Goal: Information Seeking & Learning: Learn about a topic

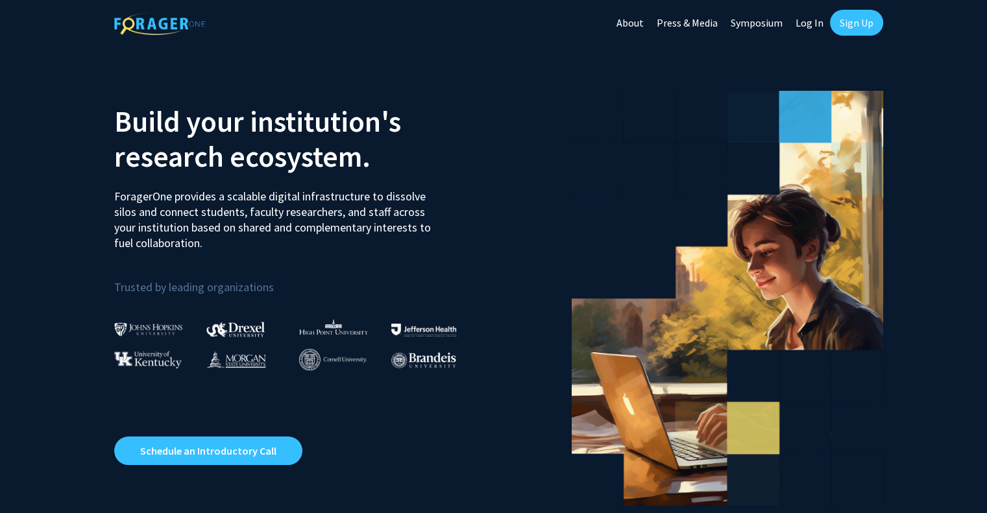
click at [848, 18] on link "Sign Up" at bounding box center [856, 23] width 53 height 26
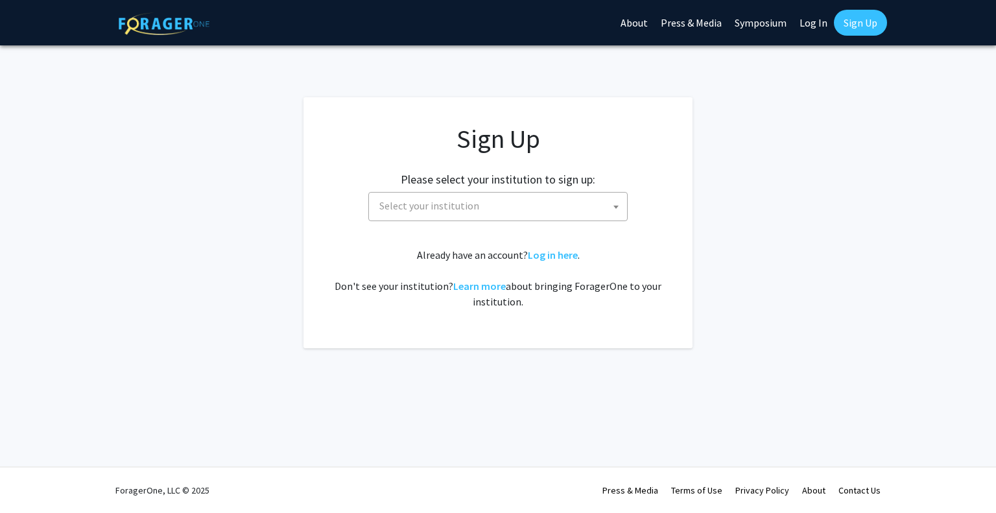
click at [540, 200] on span "Select your institution" at bounding box center [500, 206] width 253 height 27
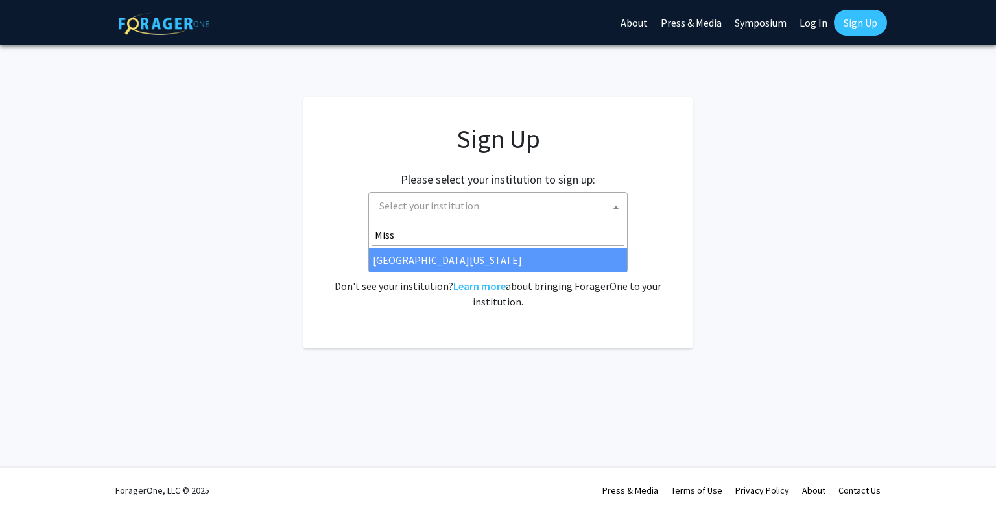
type input "Miss"
select select "33"
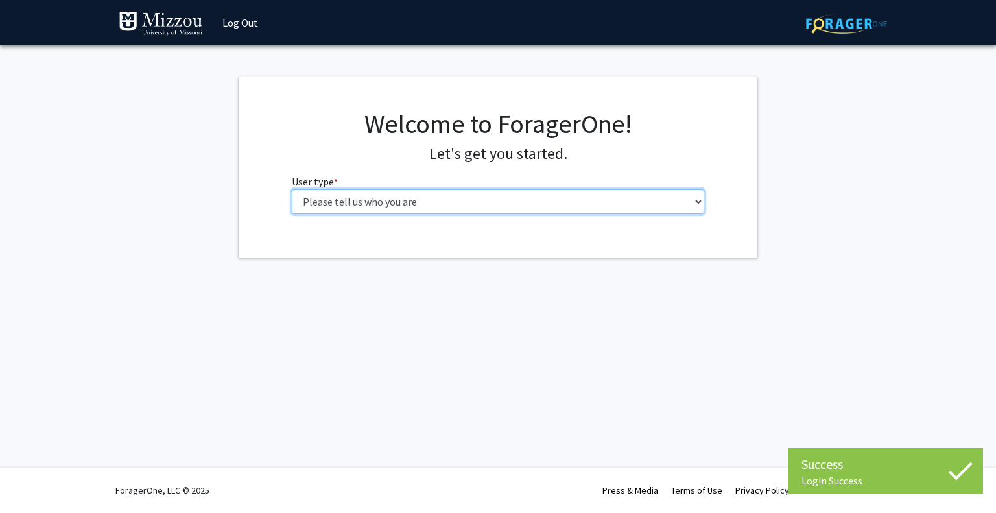
click at [432, 200] on select "Please tell us who you are Undergraduate Student Master's Student Doctoral Cand…" at bounding box center [498, 201] width 413 height 25
select select "1: undergrad"
click at [292, 189] on select "Please tell us who you are Undergraduate Student Master's Student Doctoral Cand…" at bounding box center [498, 201] width 413 height 25
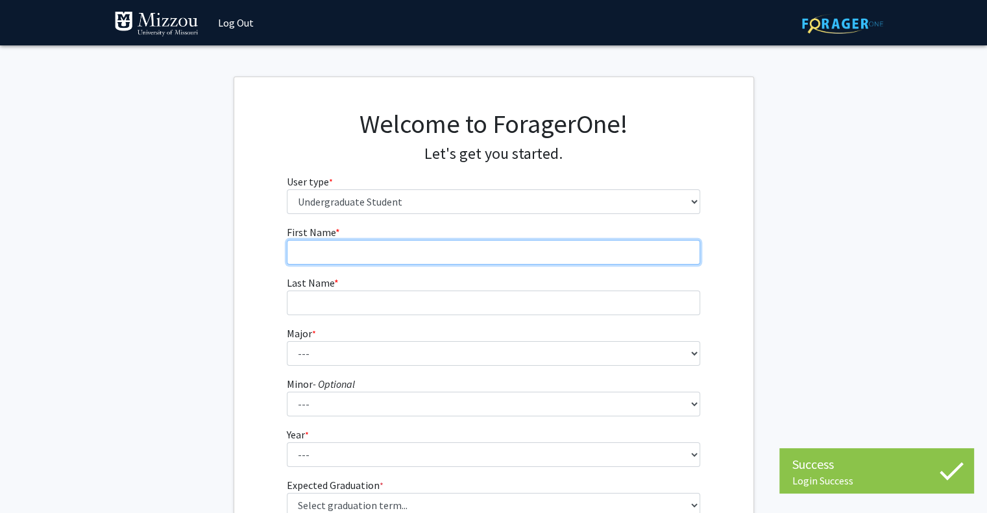
click at [416, 254] on input "First Name * required" at bounding box center [493, 252] width 413 height 25
type input "[PERSON_NAME]"
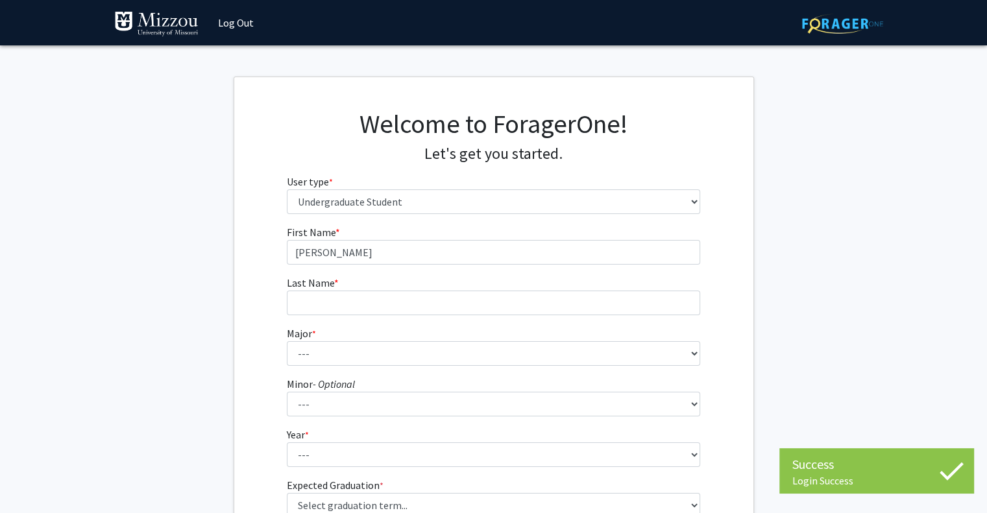
click at [424, 318] on form "First Name * required [PERSON_NAME] Last Name * required Major * required --- A…" at bounding box center [493, 380] width 413 height 313
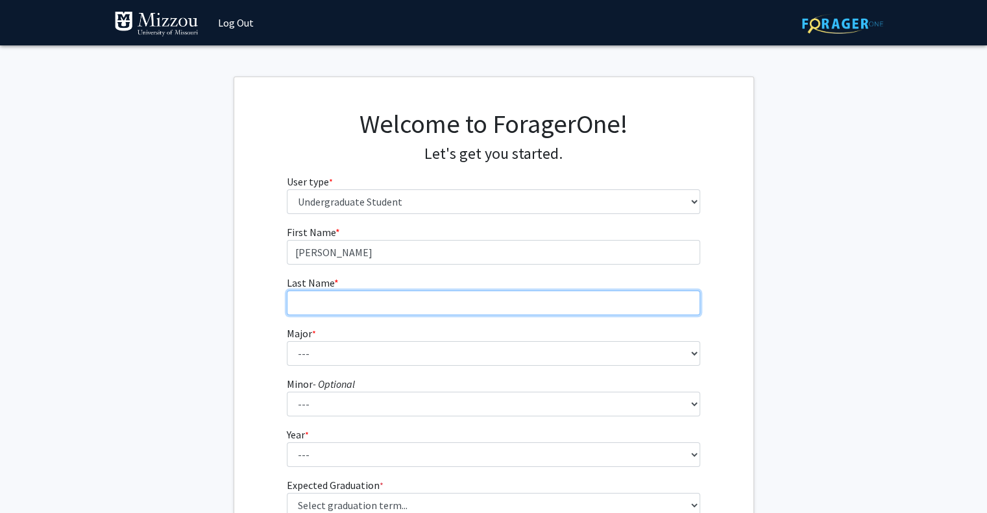
click at [443, 299] on input "Last Name * required" at bounding box center [493, 303] width 413 height 25
type input "[PERSON_NAME]"
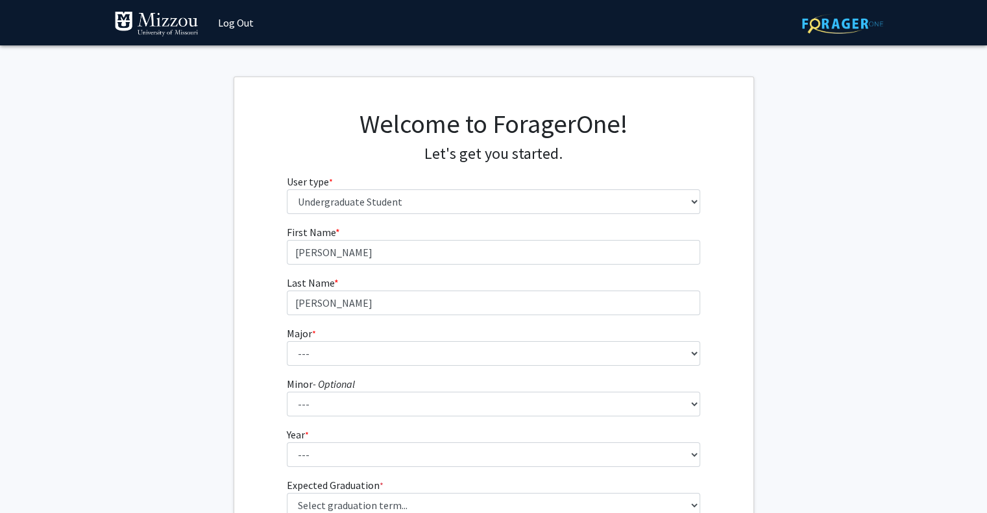
click at [457, 368] on form "First Name * required [PERSON_NAME] Last Name * required [PERSON_NAME] Major * …" at bounding box center [493, 380] width 413 height 313
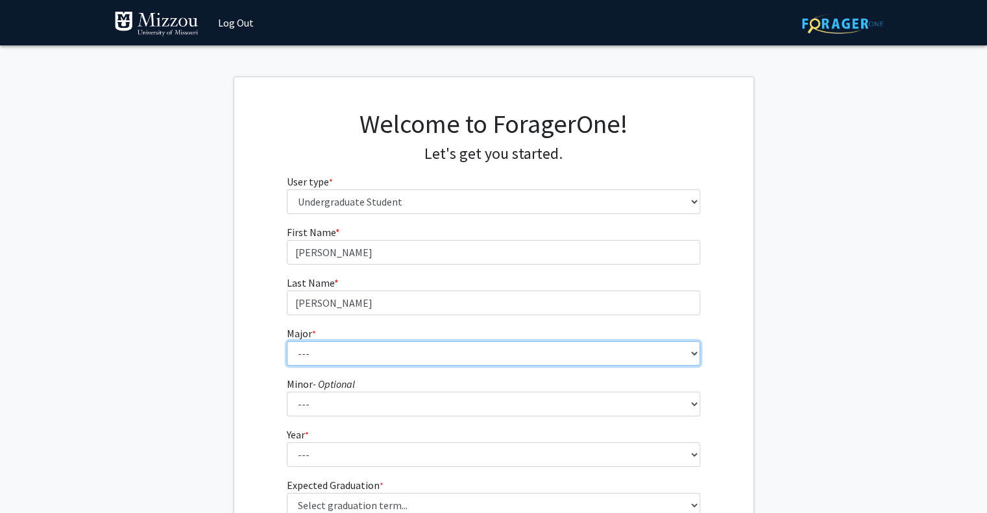
click at [453, 357] on select "--- Agribusiness Management Agricultural Education Agricultural Education: Comm…" at bounding box center [493, 353] width 413 height 25
select select "25: 2520"
click at [287, 341] on select "--- Agribusiness Management Agricultural Education Agricultural Education: Comm…" at bounding box center [493, 353] width 413 height 25
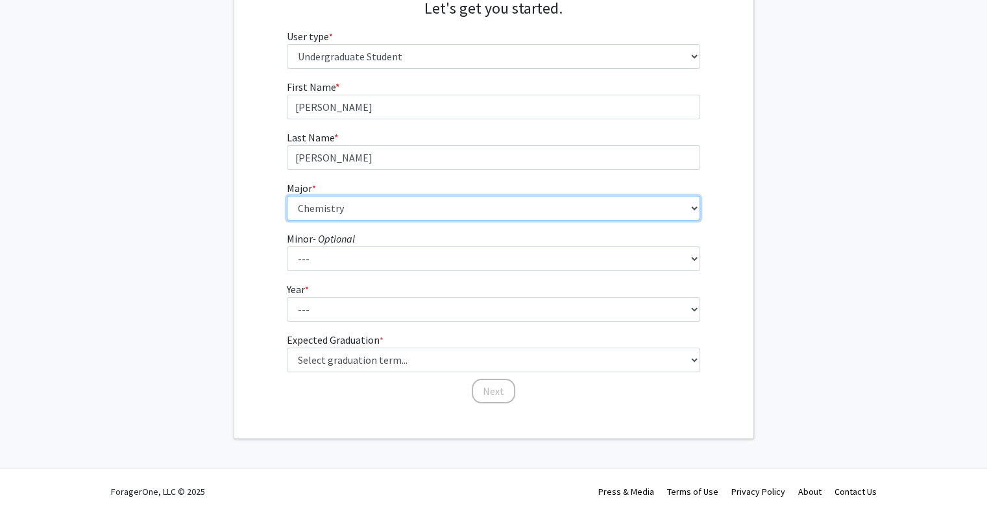
scroll to position [146, 0]
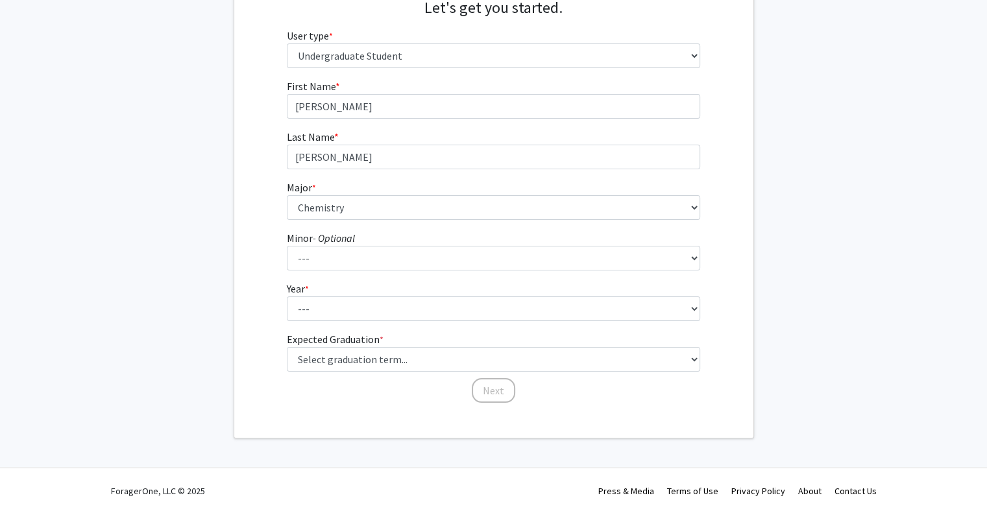
click at [407, 243] on fg-select "Minor - Optional --- Accountancy Aerospace Engineering Aerospace Studies Agribu…" at bounding box center [493, 250] width 413 height 40
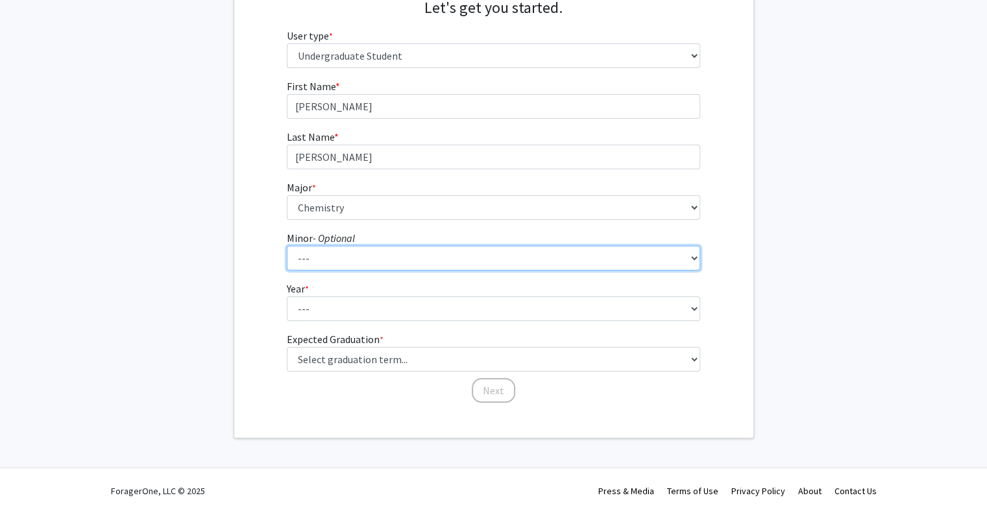
click at [405, 250] on select "--- Accountancy Aerospace Engineering Aerospace Studies Agribusiness Management…" at bounding box center [493, 258] width 413 height 25
select select "39: 1995"
click at [287, 246] on select "--- Accountancy Aerospace Engineering Aerospace Studies Agribusiness Management…" at bounding box center [493, 258] width 413 height 25
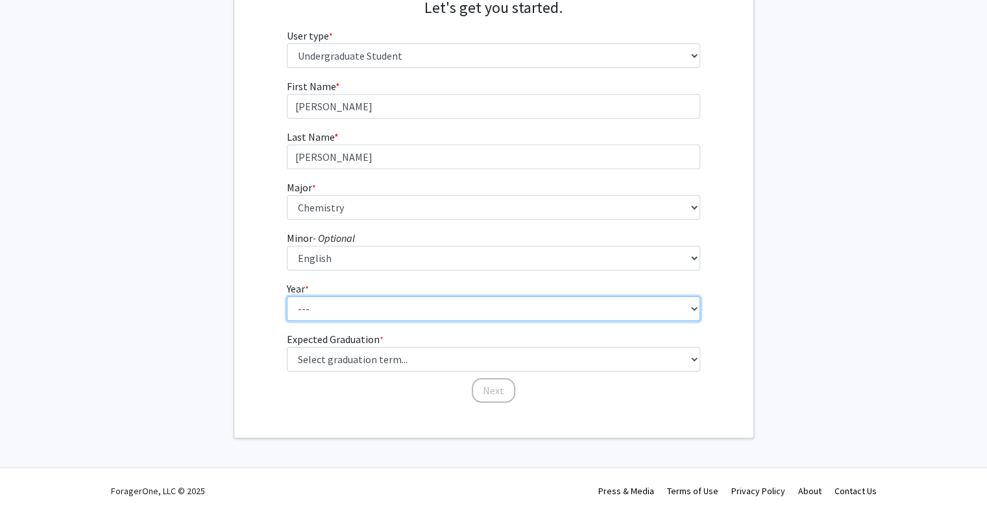
click at [359, 306] on select "--- First-year Sophomore Junior Senior Postbaccalaureate Certificate" at bounding box center [493, 308] width 413 height 25
select select "1: first-year"
click at [287, 296] on select "--- First-year Sophomore Junior Senior Postbaccalaureate Certificate" at bounding box center [493, 308] width 413 height 25
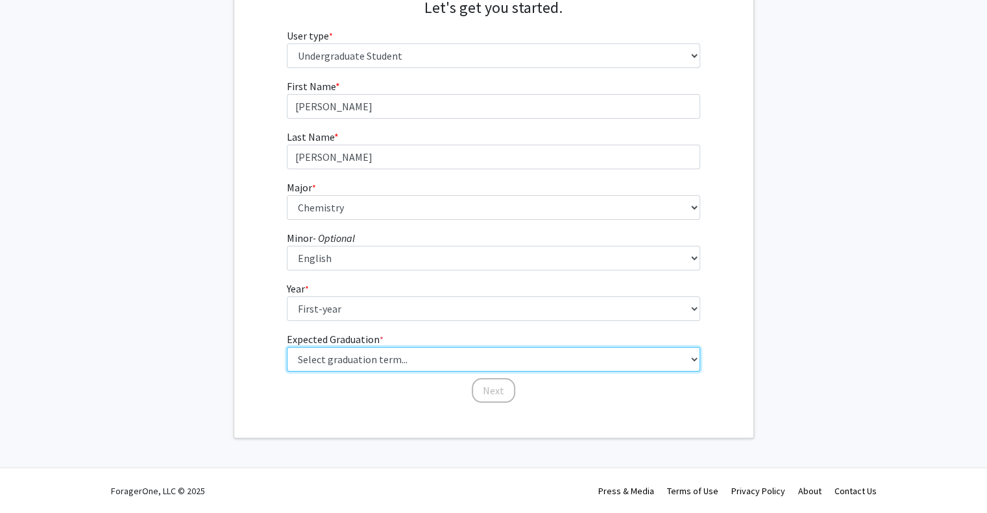
click at [335, 360] on select "Select graduation term... Spring 2025 Summer 2025 Fall 2025 Winter 2025 Spring …" at bounding box center [493, 359] width 413 height 25
select select "17: spring_2029"
click at [287, 347] on select "Select graduation term... Spring 2025 Summer 2025 Fall 2025 Winter 2025 Spring …" at bounding box center [493, 359] width 413 height 25
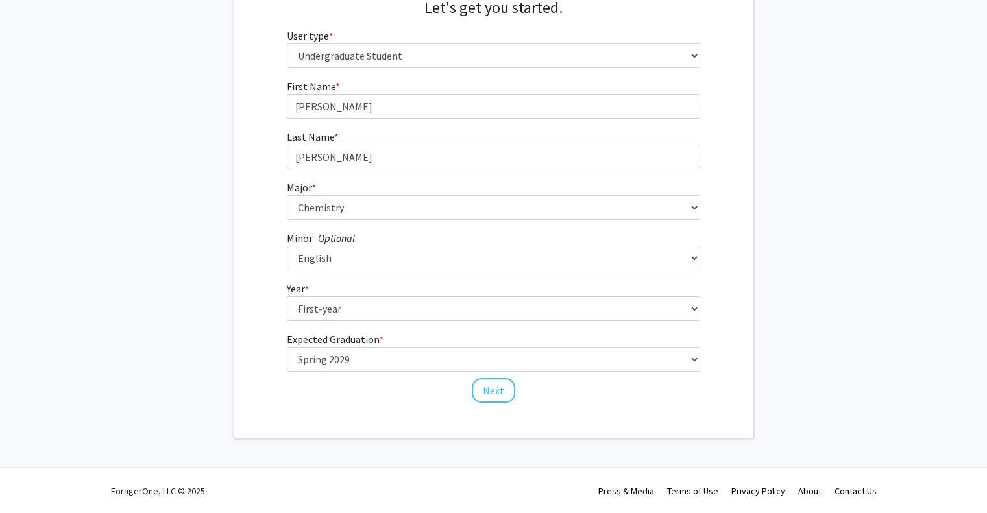
click at [259, 295] on div "First Name * required [PERSON_NAME] Last Name * required [PERSON_NAME] Major * …" at bounding box center [493, 241] width 519 height 326
click at [499, 391] on button "Next" at bounding box center [493, 390] width 43 height 25
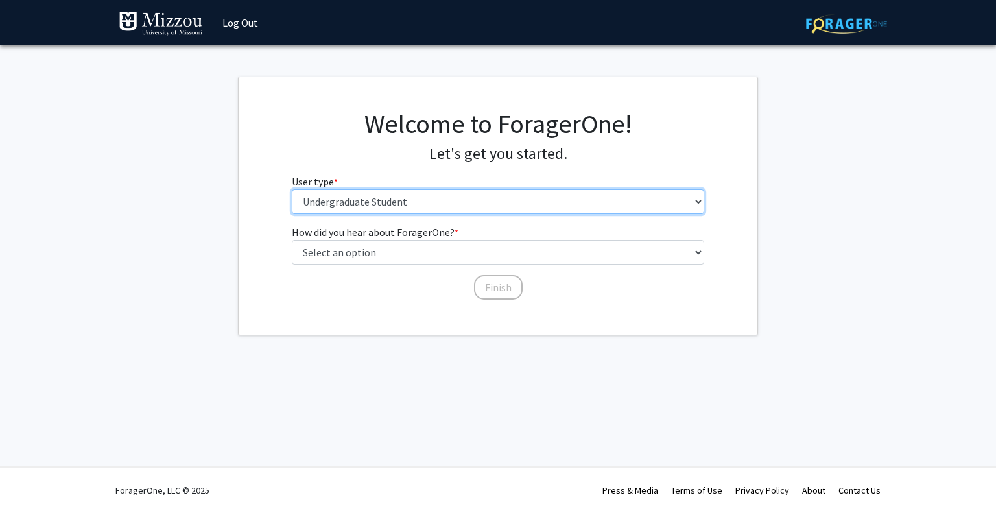
click at [347, 201] on select "Please tell us who you are Undergraduate Student Master's Student Doctoral Cand…" at bounding box center [498, 201] width 413 height 25
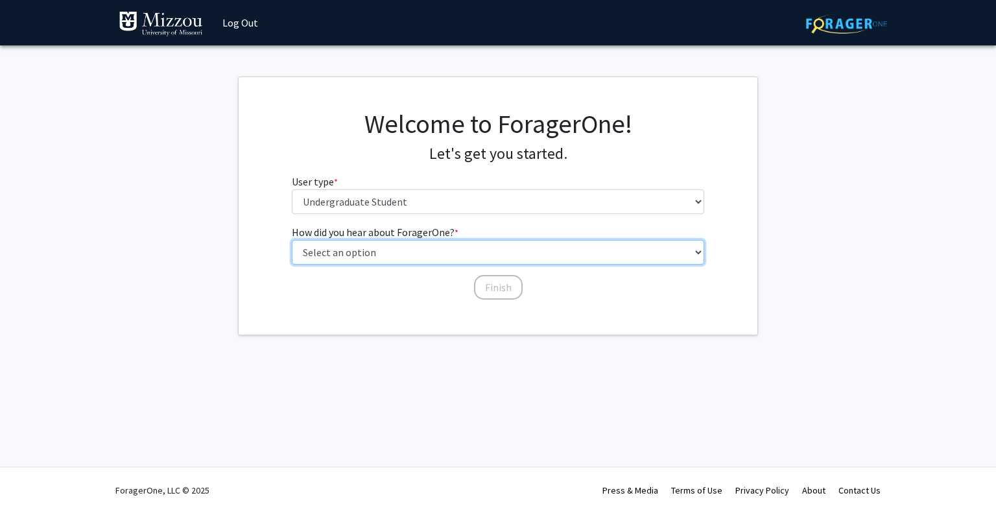
click at [352, 249] on select "Select an option Peer/student recommendation Faculty/staff recommendation Unive…" at bounding box center [498, 252] width 413 height 25
select select "2: faculty_recommendation"
click at [292, 240] on select "Select an option Peer/student recommendation Faculty/staff recommendation Unive…" at bounding box center [498, 252] width 413 height 25
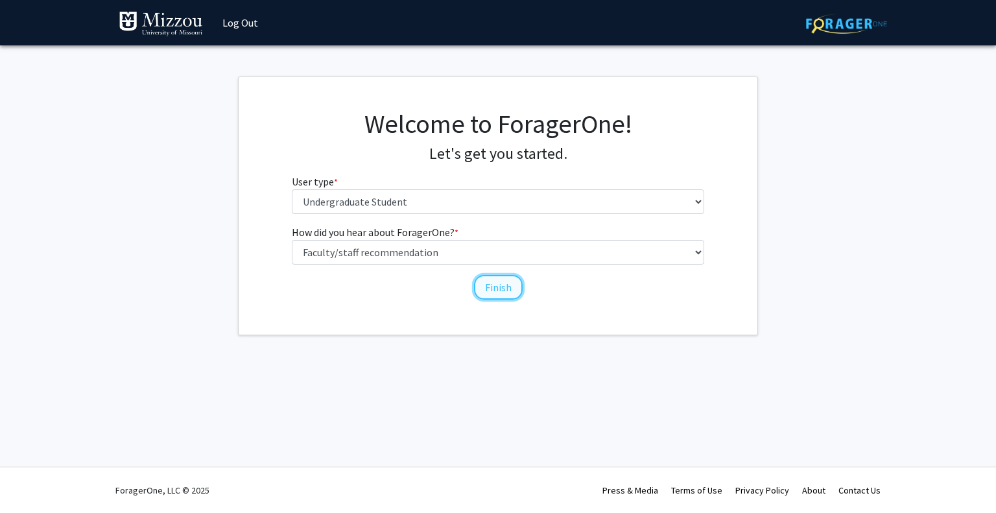
click at [500, 289] on button "Finish" at bounding box center [498, 287] width 49 height 25
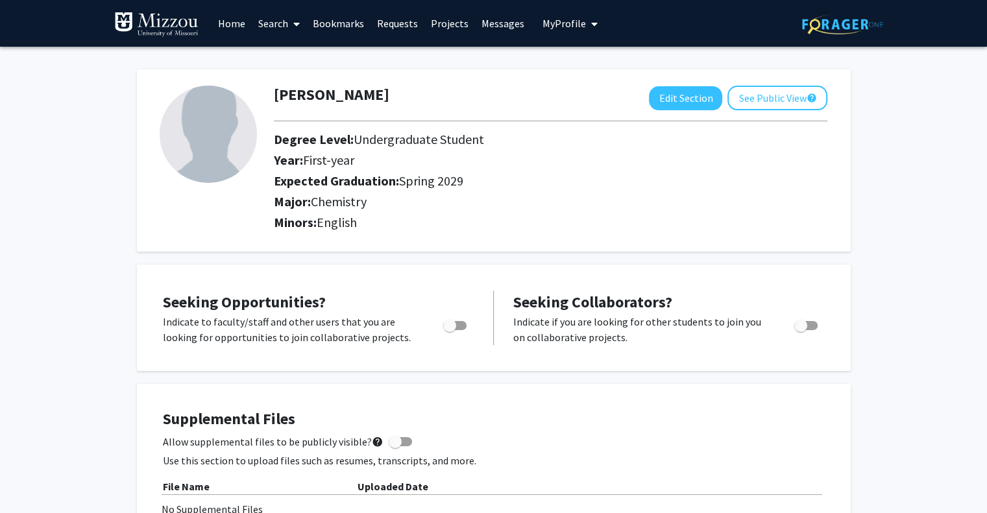
click at [564, 17] on span "My Profile" at bounding box center [563, 23] width 43 height 13
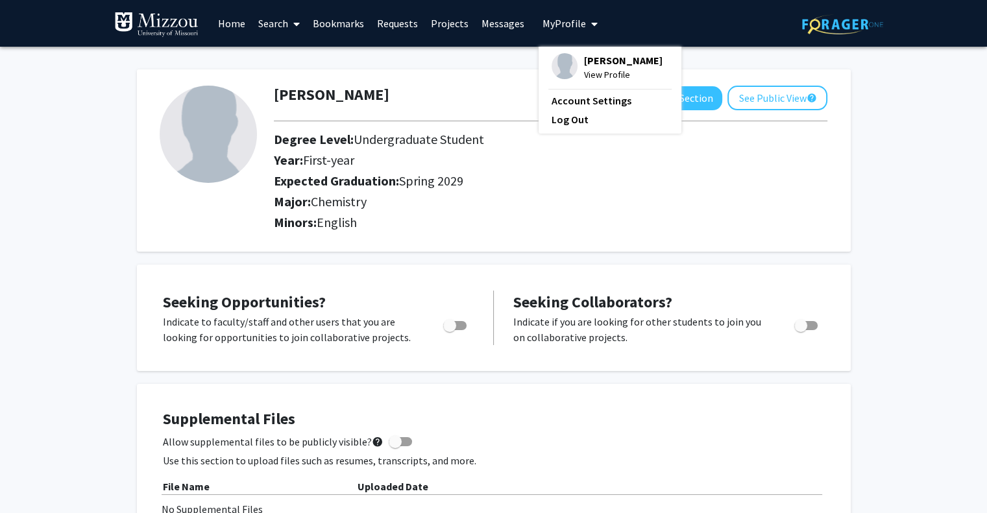
click at [562, 19] on span "My Profile" at bounding box center [563, 23] width 43 height 13
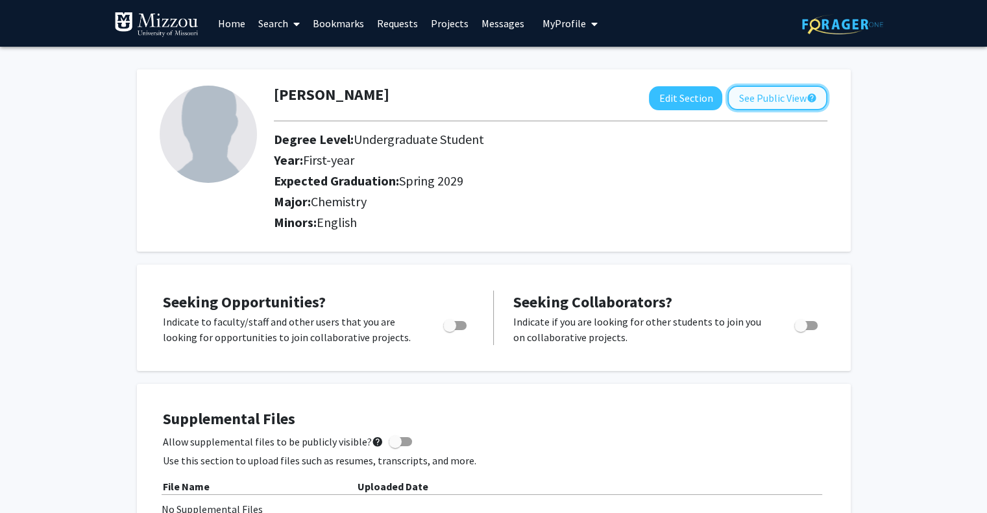
click at [787, 101] on button "See Public View help" at bounding box center [777, 98] width 100 height 25
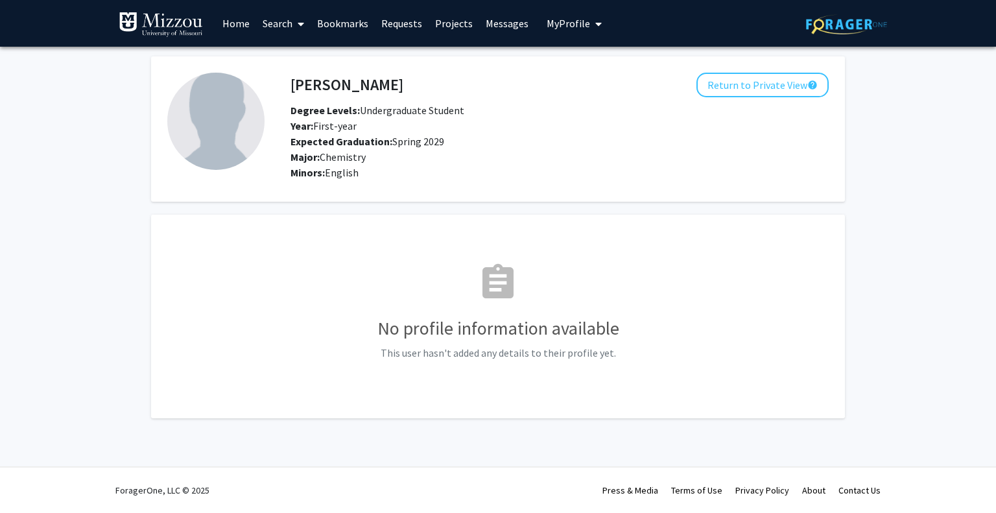
click at [797, 67] on fg-card "[PERSON_NAME] Return to Private View help Degree Levels: Undergraduate Student …" at bounding box center [498, 128] width 694 height 145
click at [789, 80] on button "Return to Private View help" at bounding box center [763, 85] width 132 height 25
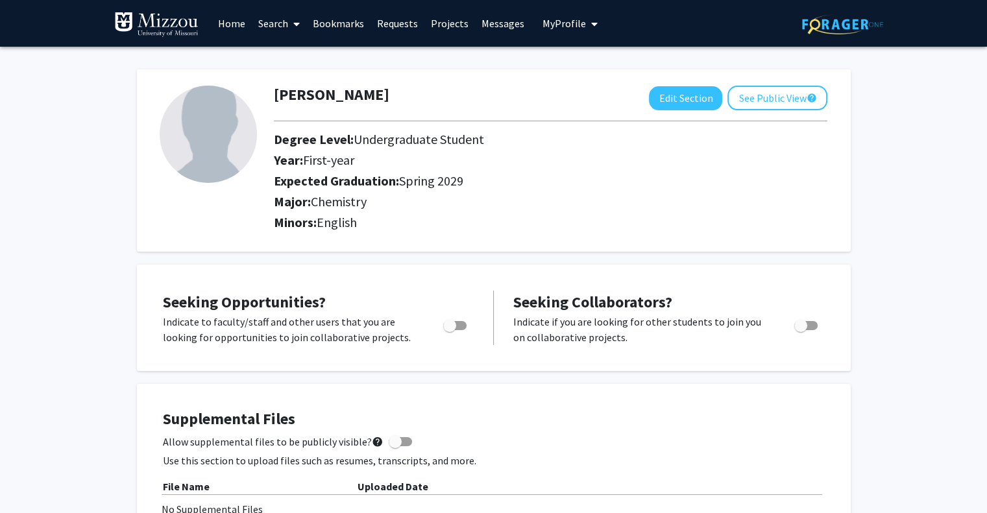
click at [228, 20] on link "Home" at bounding box center [231, 23] width 40 height 45
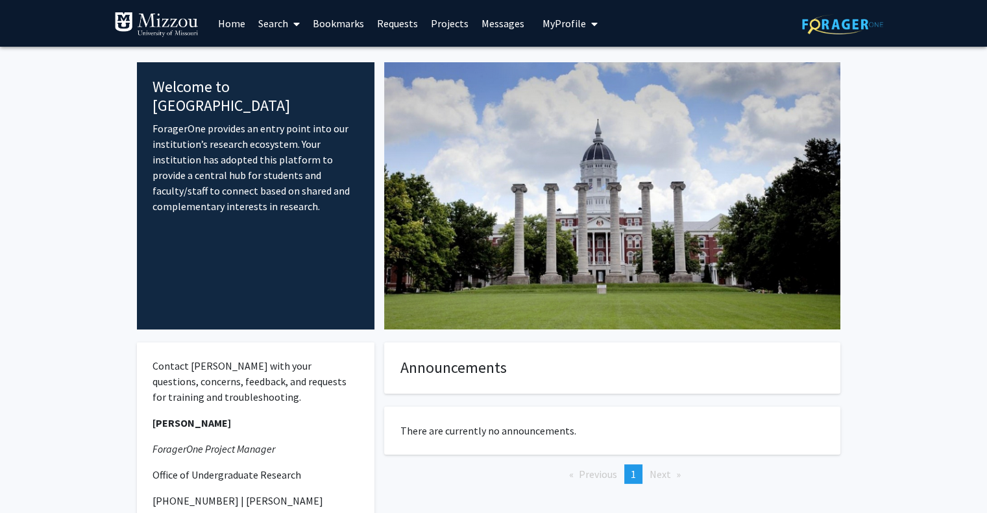
click at [439, 16] on link "Projects" at bounding box center [449, 23] width 51 height 45
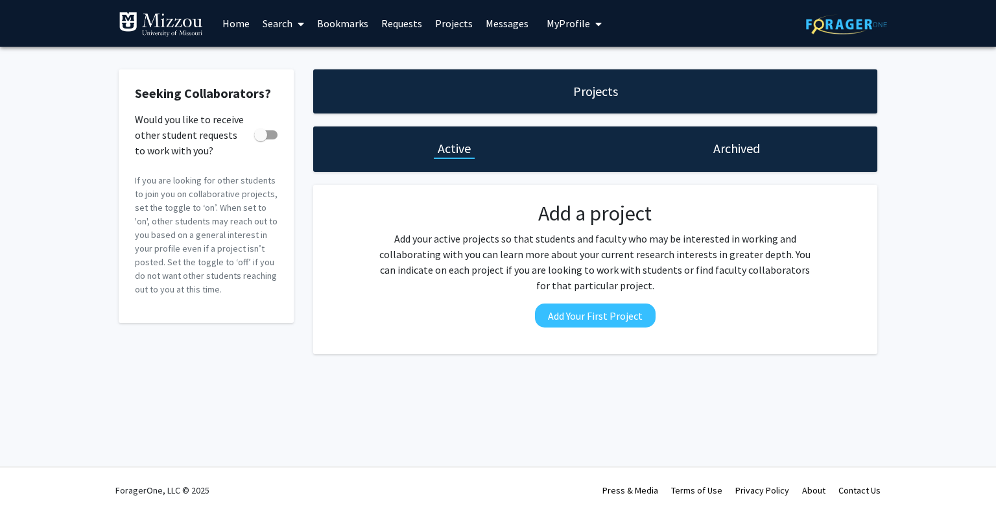
click at [337, 23] on link "Bookmarks" at bounding box center [343, 23] width 64 height 45
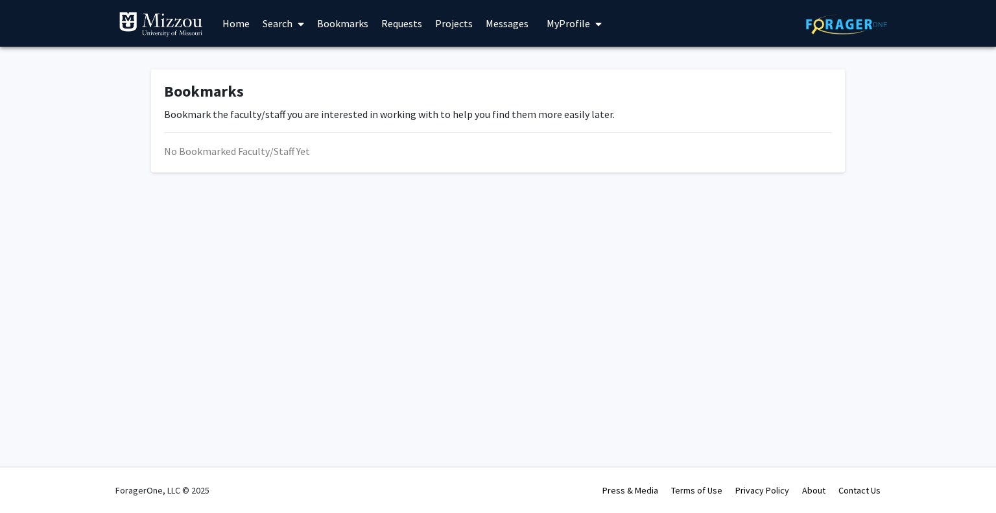
click at [311, 27] on link "Search" at bounding box center [283, 23] width 54 height 45
click at [298, 57] on span "Faculty/Staff" at bounding box center [303, 60] width 95 height 26
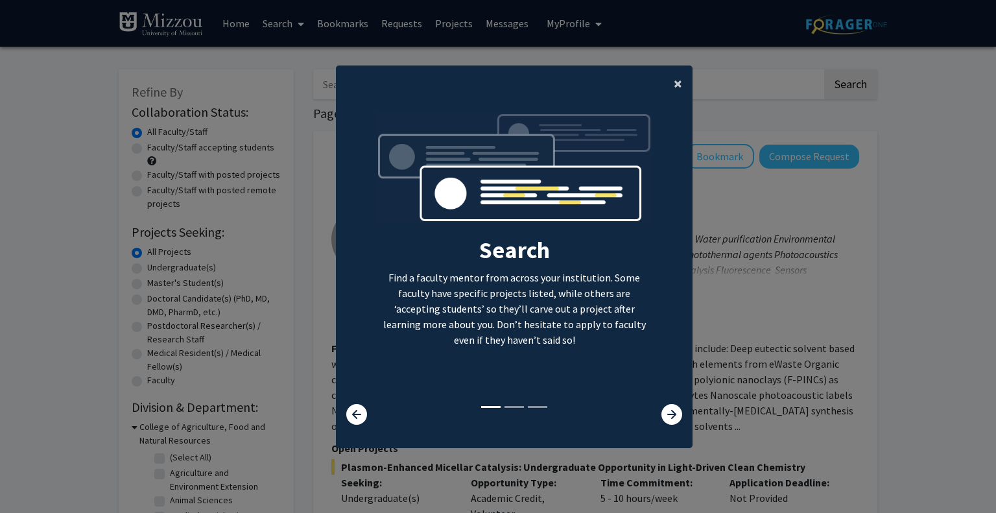
click at [674, 81] on span "×" at bounding box center [678, 83] width 8 height 20
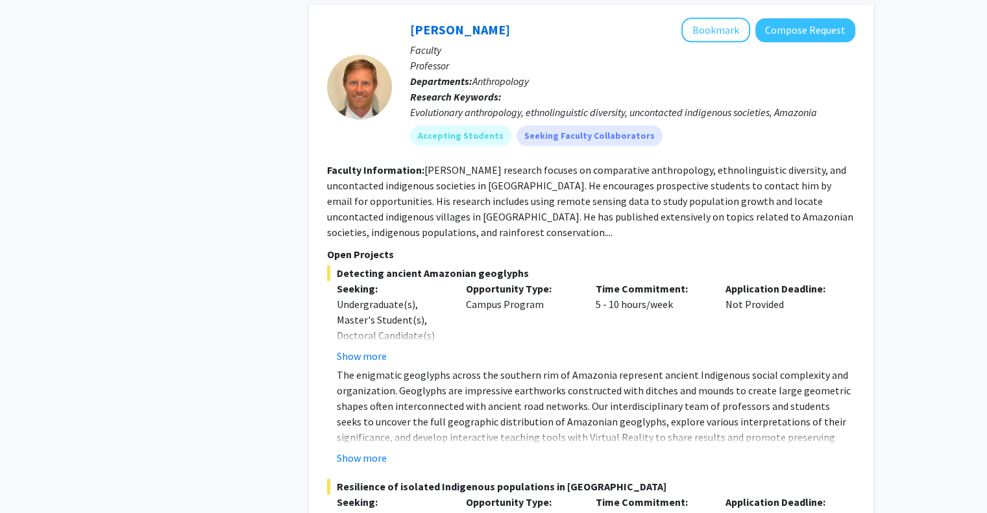
scroll to position [6597, 0]
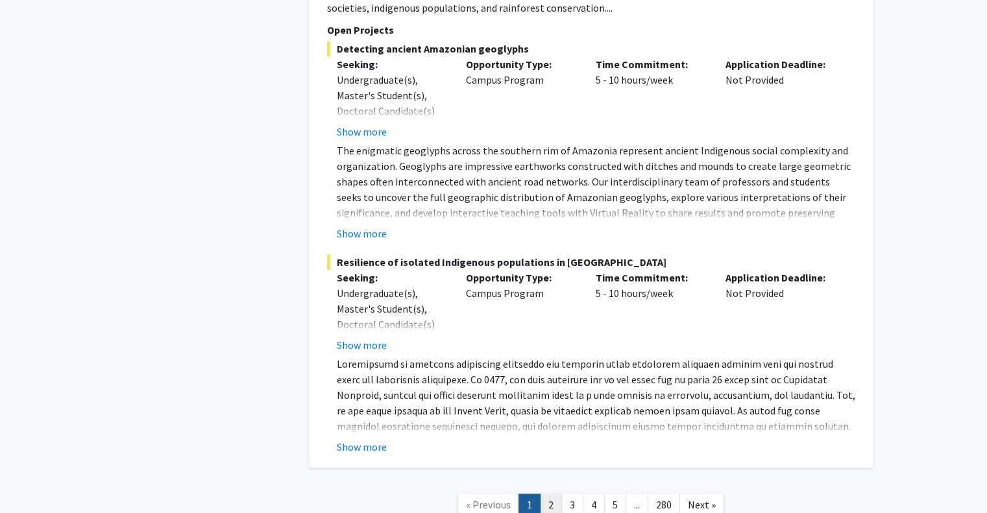
click at [552, 494] on link "2" at bounding box center [551, 505] width 22 height 23
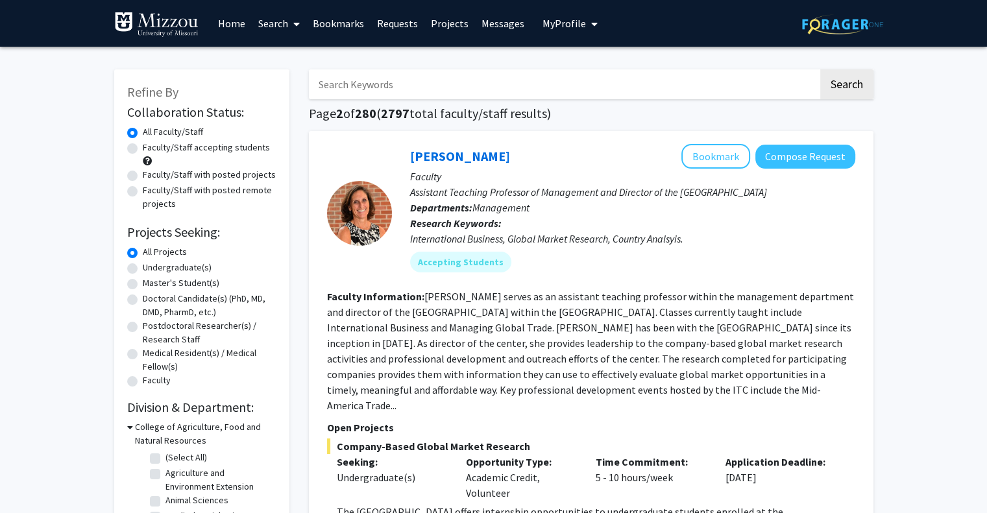
click at [362, 79] on input "Search Keywords" at bounding box center [563, 84] width 509 height 30
click at [820, 69] on button "Search" at bounding box center [846, 84] width 53 height 30
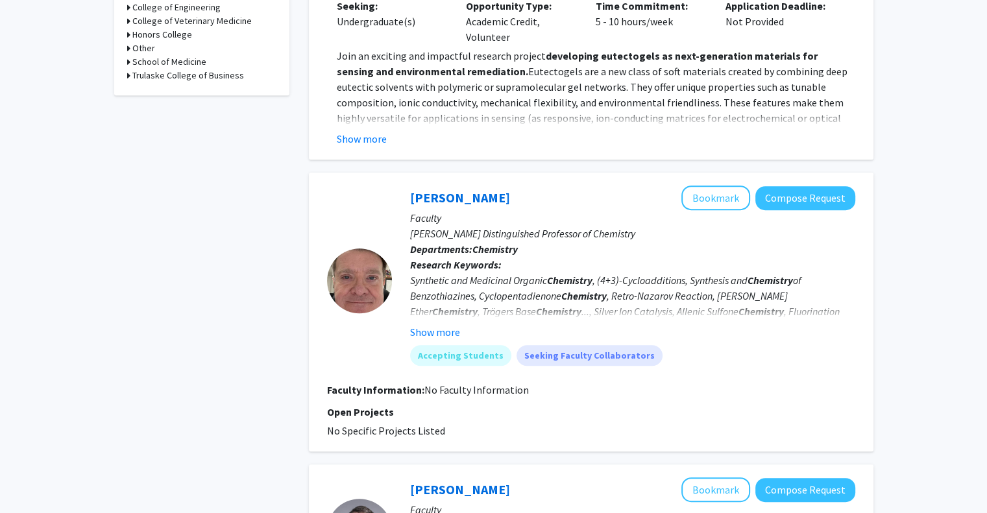
scroll to position [636, 0]
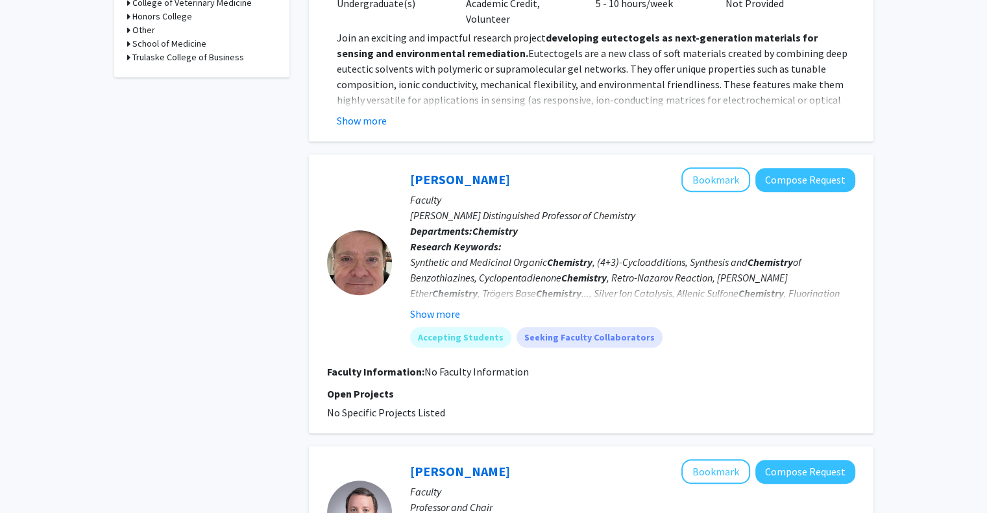
click at [518, 260] on div "Synthetic and Medicinal Organic Chemistry , (4+3)-Cycloadditions, Synthesis and…" at bounding box center [632, 285] width 445 height 62
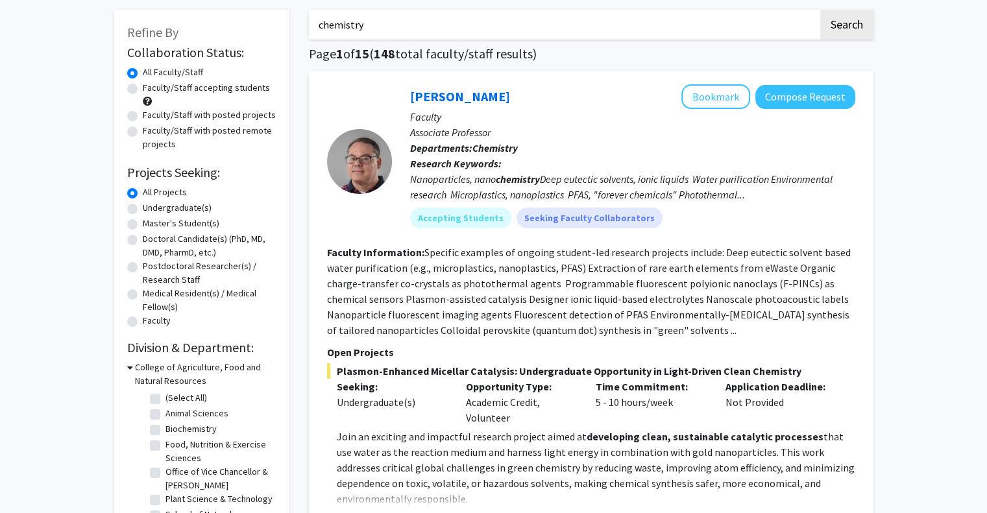
scroll to position [0, 0]
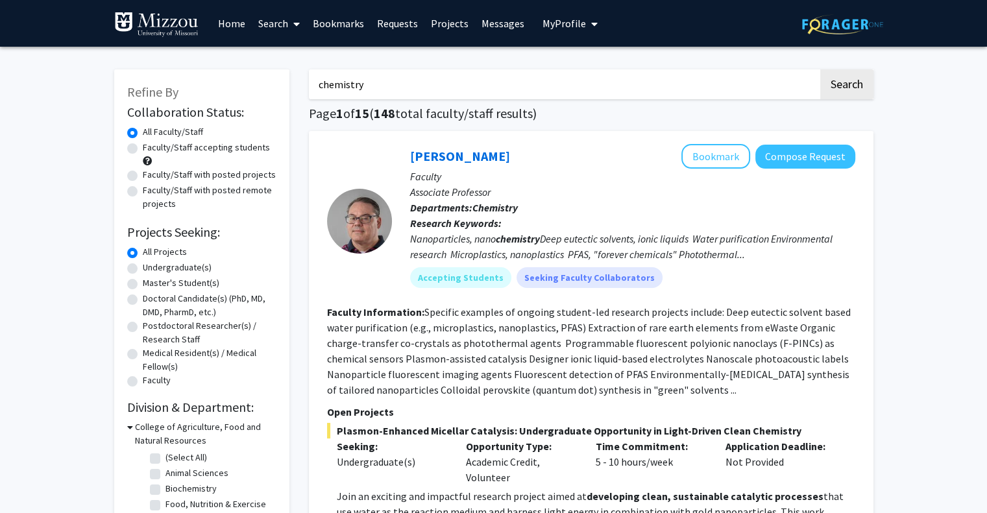
click at [317, 84] on input "chemistry" at bounding box center [563, 84] width 509 height 30
click at [820, 69] on button "Search" at bounding box center [846, 84] width 53 height 30
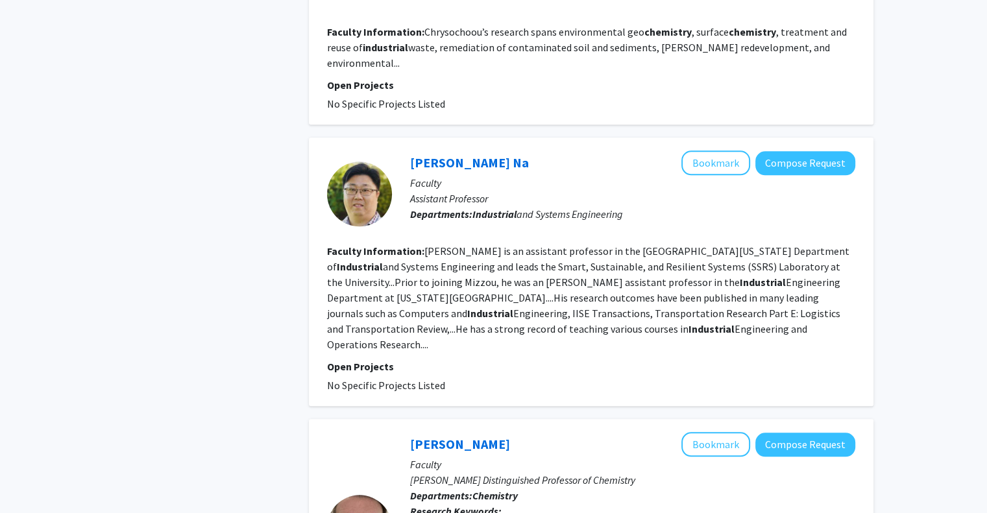
scroll to position [78, 0]
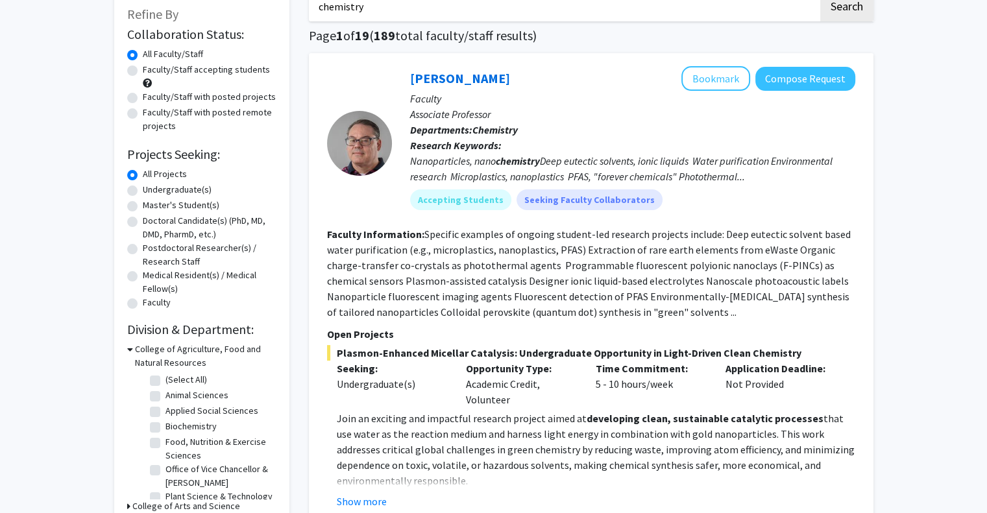
type input "chemistry"
click at [820, 0] on button "Search" at bounding box center [846, 7] width 53 height 30
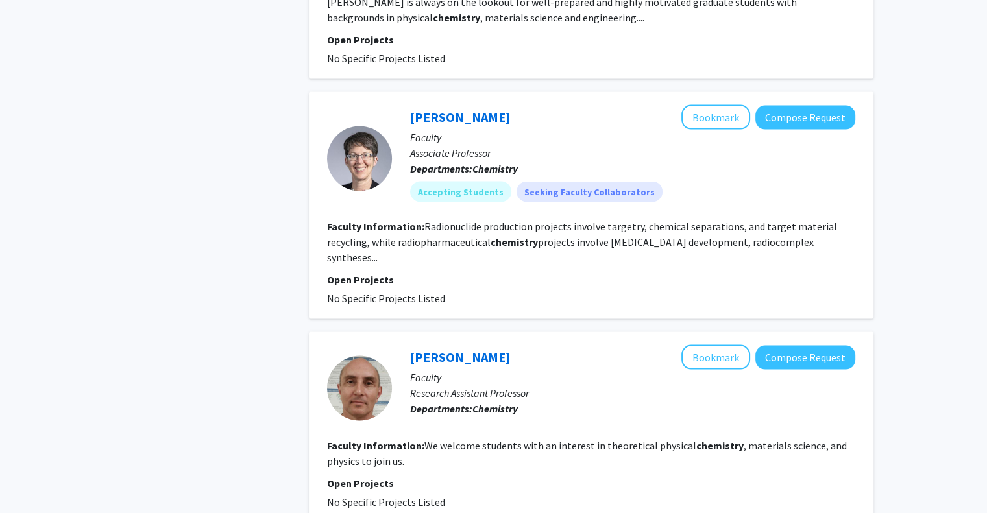
scroll to position [2609, 0]
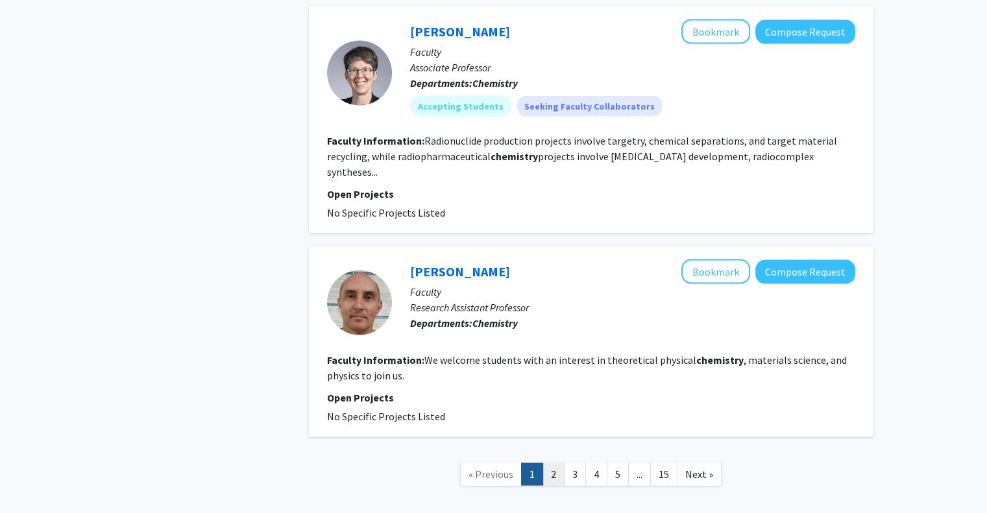
click at [549, 463] on link "2" at bounding box center [553, 474] width 22 height 23
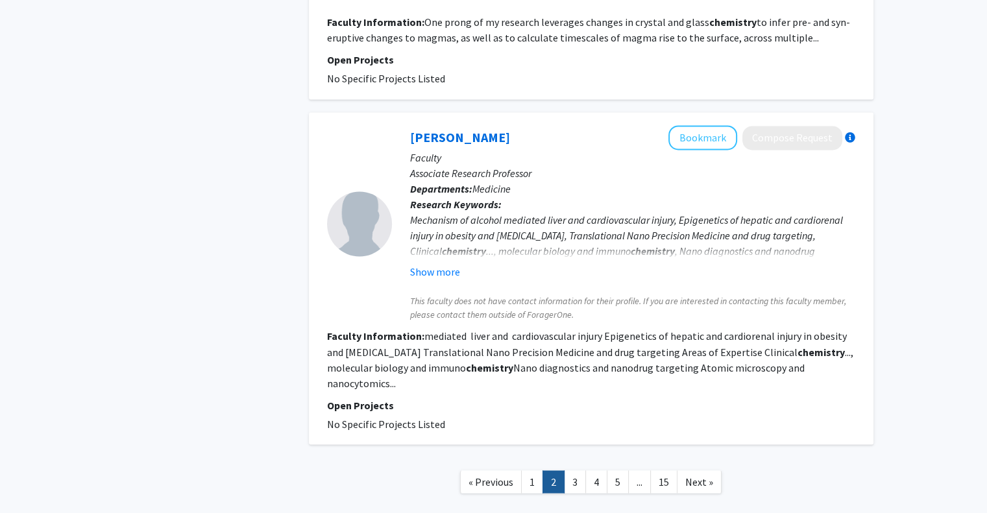
scroll to position [2122, 0]
click at [572, 470] on link "3" at bounding box center [575, 481] width 22 height 23
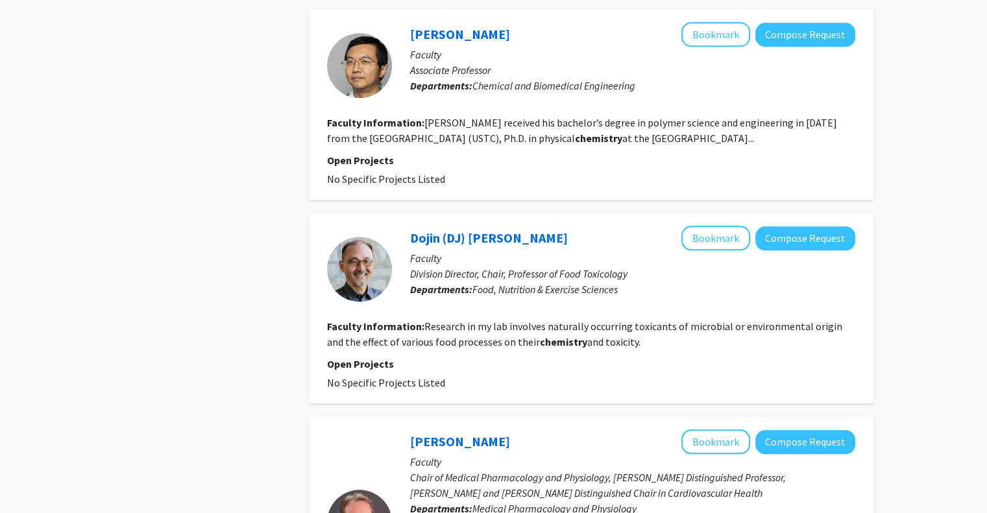
scroll to position [2004, 0]
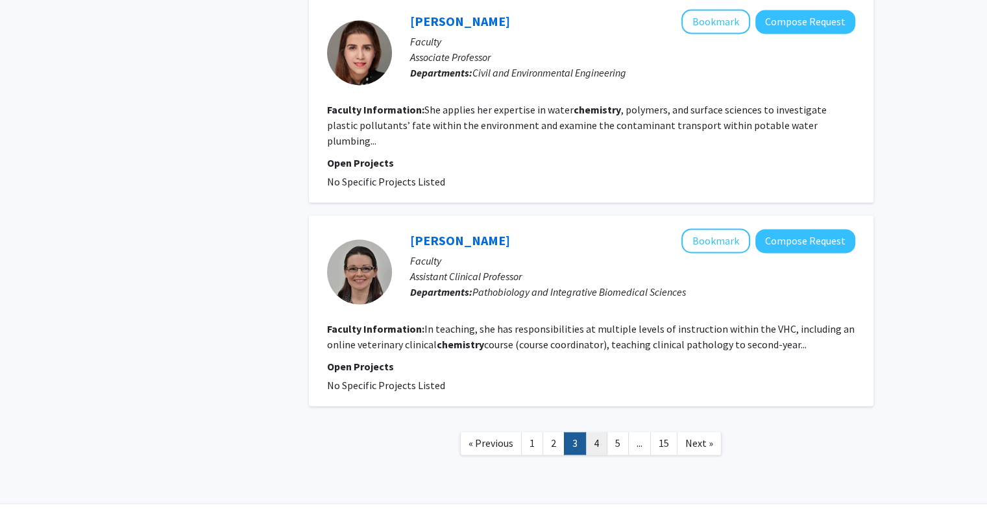
click at [597, 432] on link "4" at bounding box center [596, 443] width 22 height 23
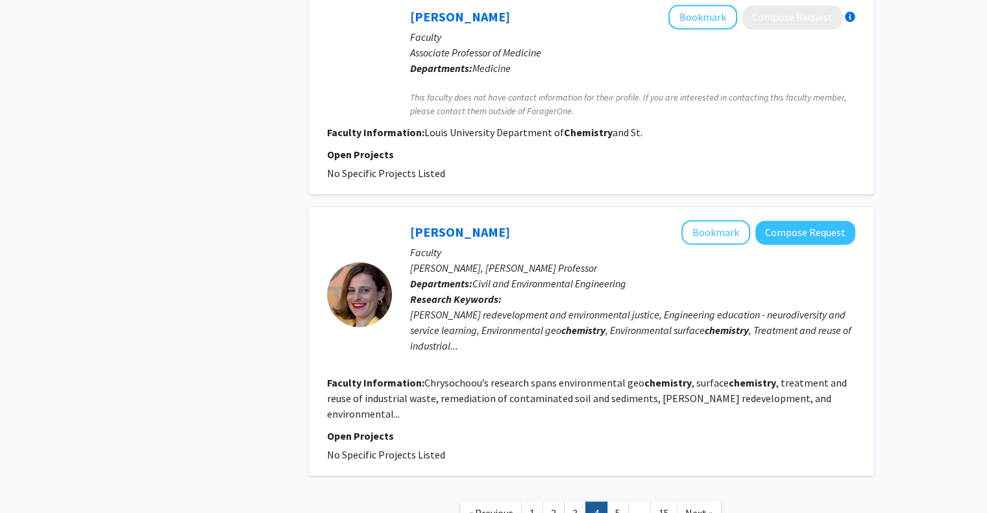
scroll to position [2004, 0]
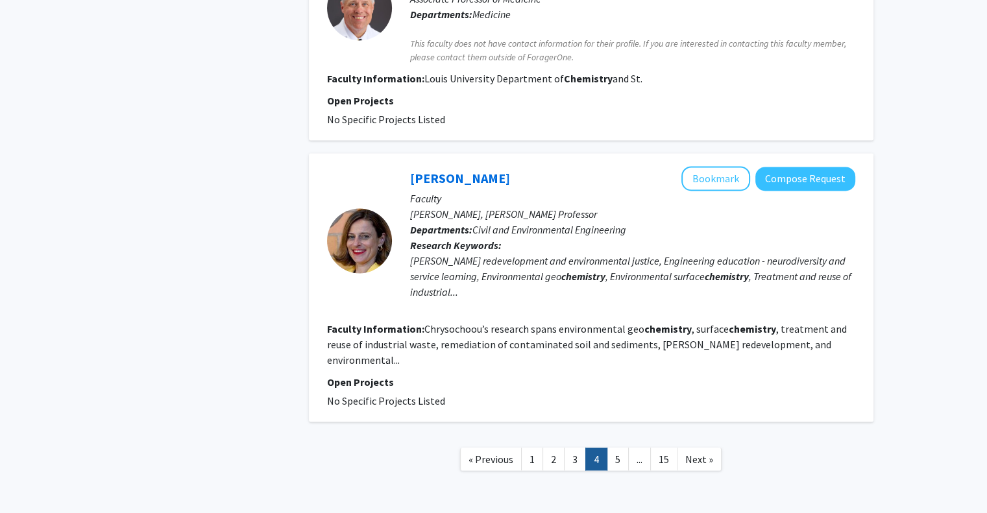
click at [618, 435] on nav "« Previous 1 2 3 4 5 ... 15 Next »" at bounding box center [591, 461] width 564 height 53
click at [616, 448] on link "5" at bounding box center [617, 459] width 22 height 23
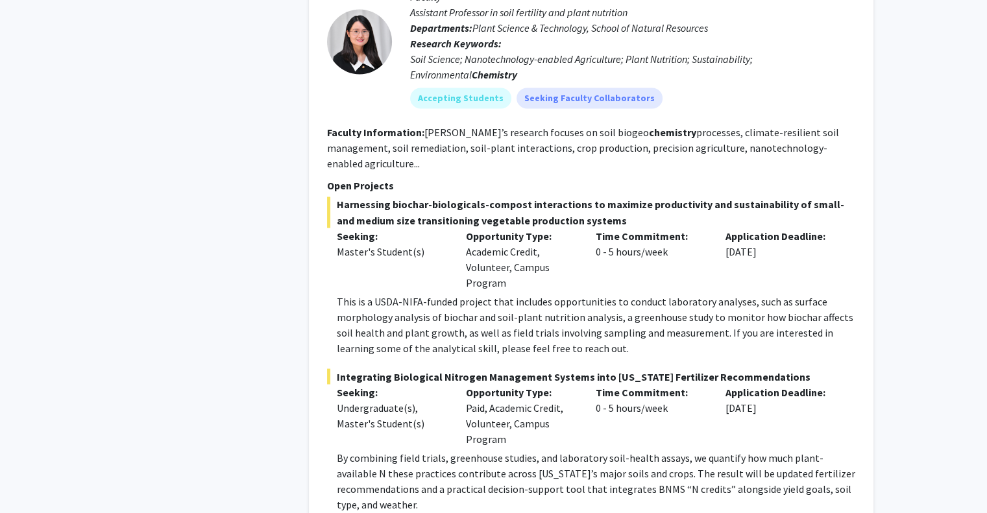
scroll to position [2365, 0]
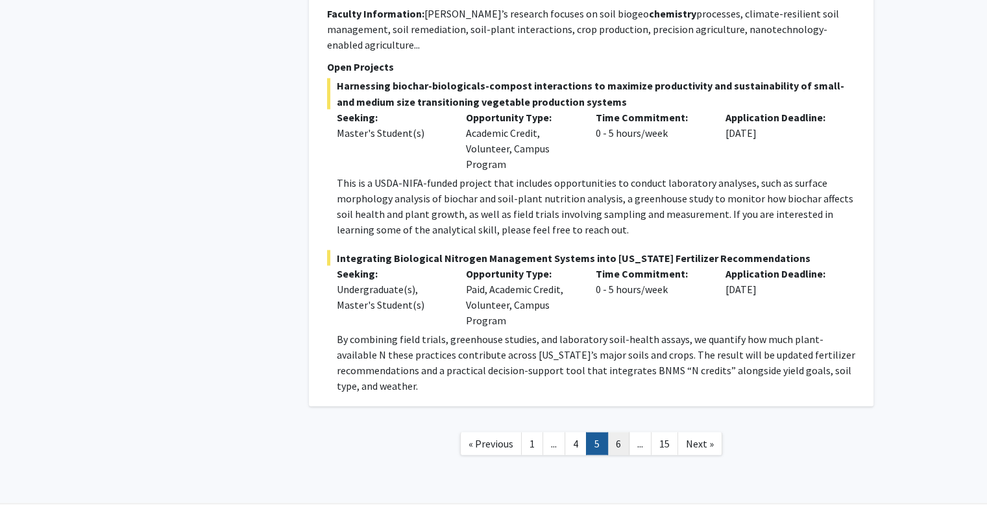
drag, startPoint x: 626, startPoint y: 425, endPoint x: 619, endPoint y: 413, distance: 14.2
click at [619, 419] on nav "« Previous 1 ... 4 5 6 ... 15 Next »" at bounding box center [591, 445] width 564 height 53
click at [619, 432] on link "6" at bounding box center [618, 443] width 22 height 23
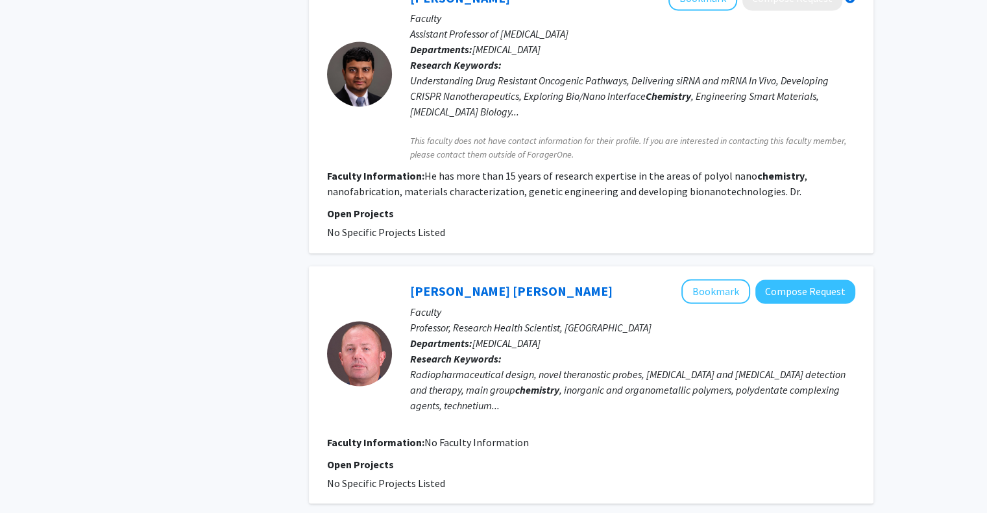
scroll to position [2296, 0]
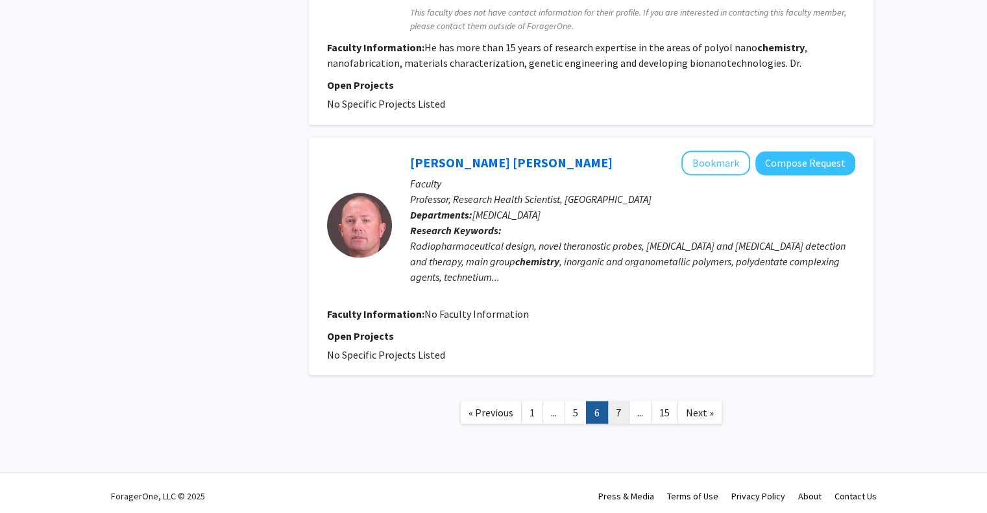
click at [619, 409] on link "7" at bounding box center [618, 412] width 22 height 23
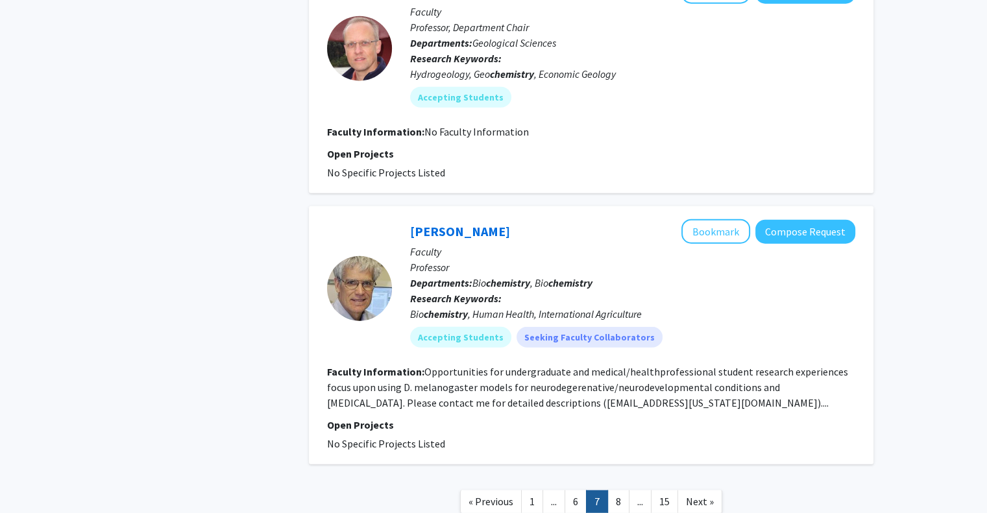
scroll to position [3203, 0]
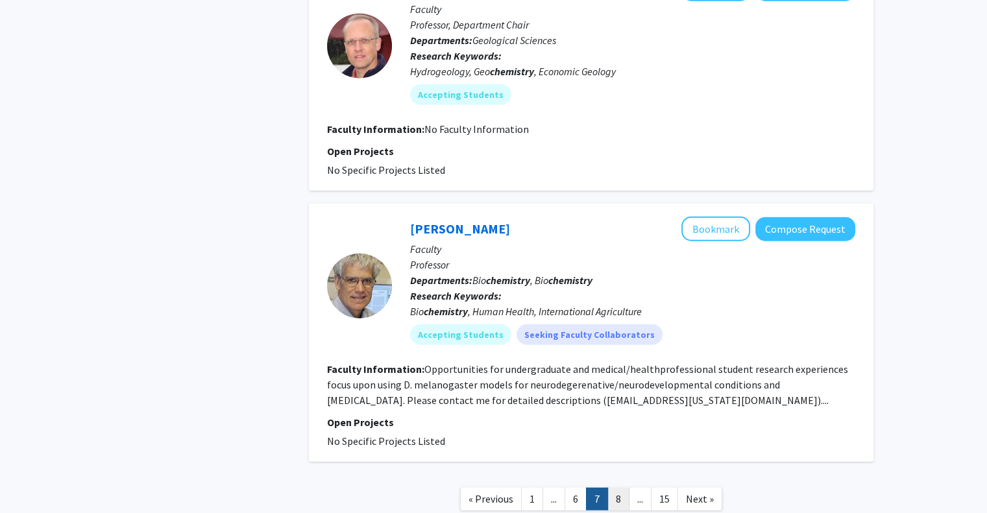
click at [618, 488] on link "8" at bounding box center [618, 499] width 22 height 23
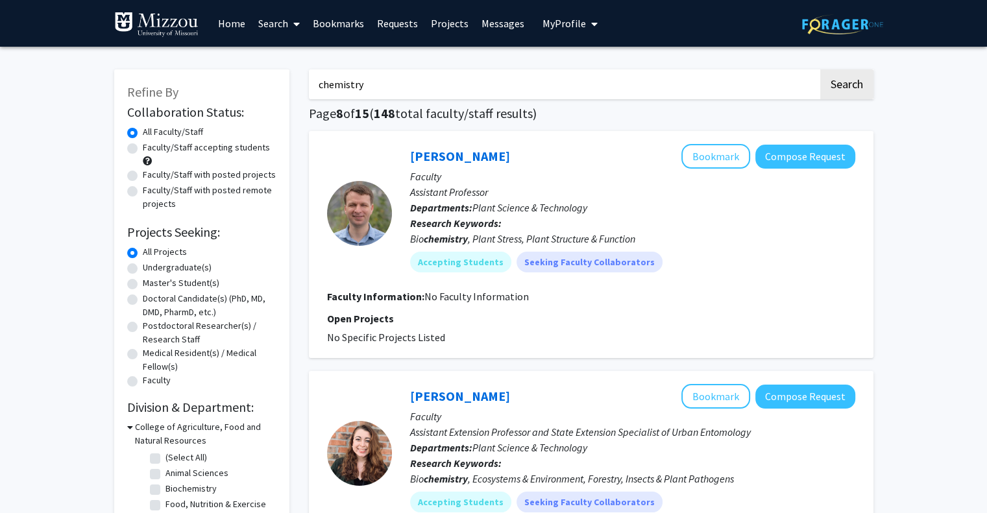
click at [205, 148] on label "Faculty/Staff accepting students" at bounding box center [206, 148] width 127 height 14
click at [151, 148] on input "Faculty/Staff accepting students" at bounding box center [147, 145] width 8 height 8
radio input "true"
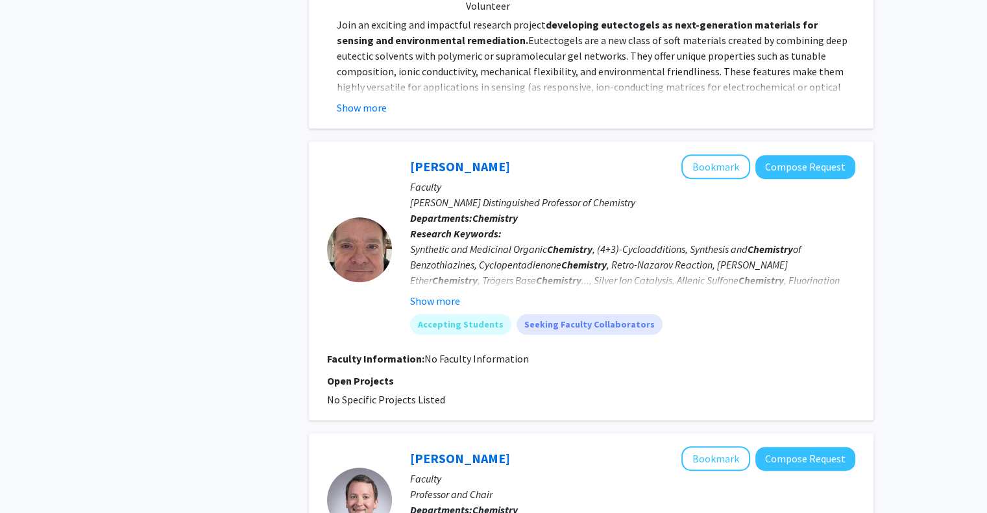
scroll to position [659, 0]
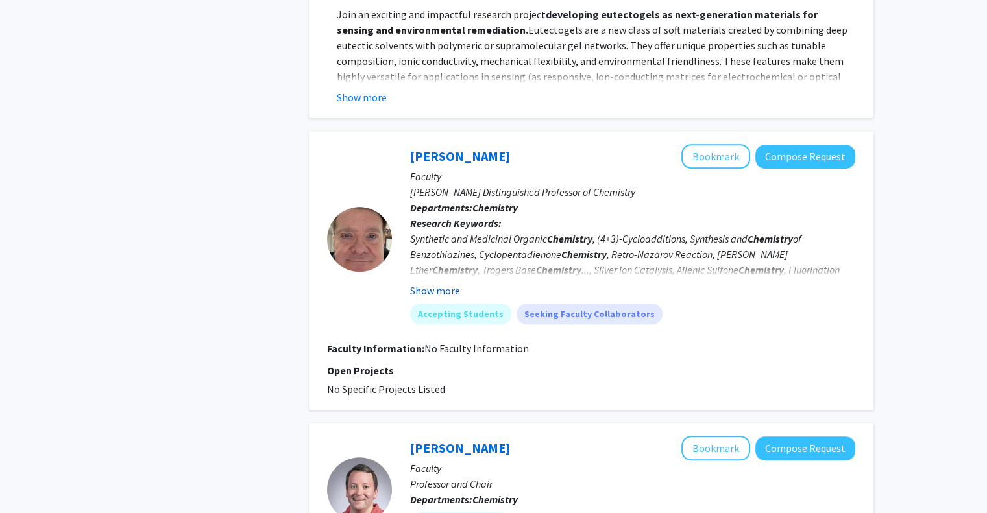
click at [444, 290] on button "Show more" at bounding box center [435, 291] width 50 height 16
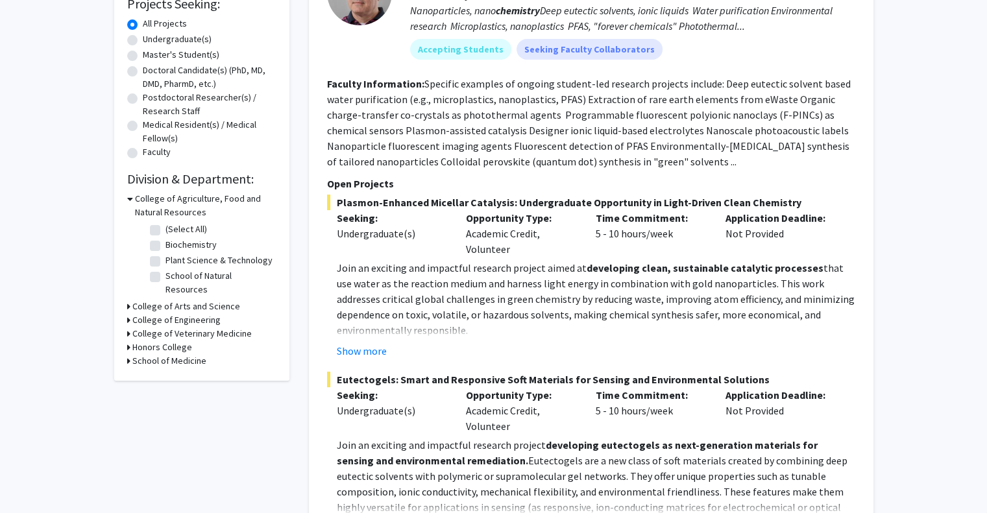
scroll to position [0, 0]
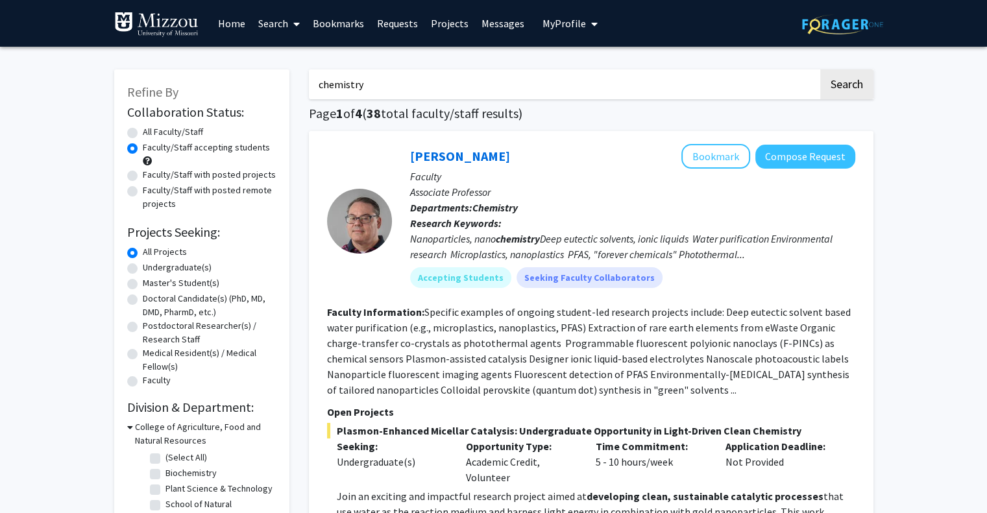
click at [239, 25] on link "Home" at bounding box center [231, 23] width 40 height 45
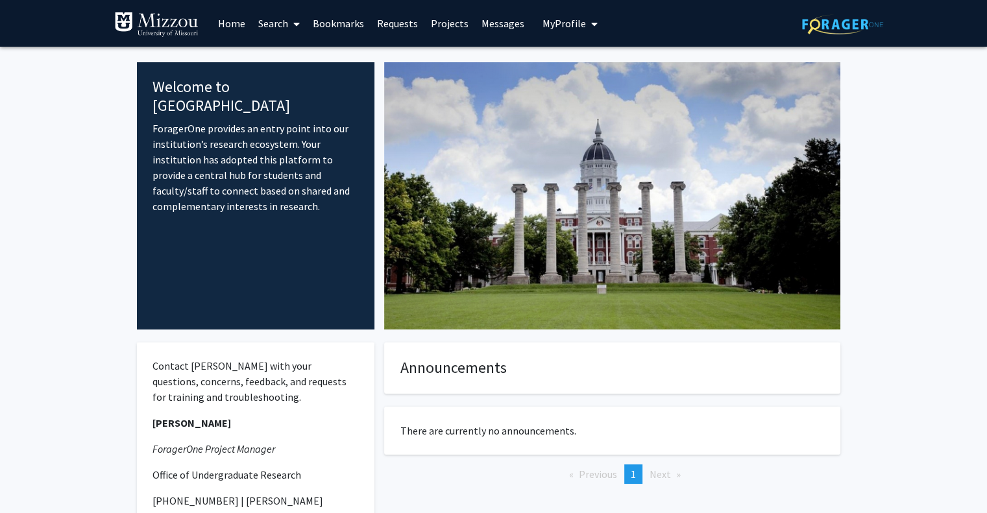
scroll to position [132, 0]
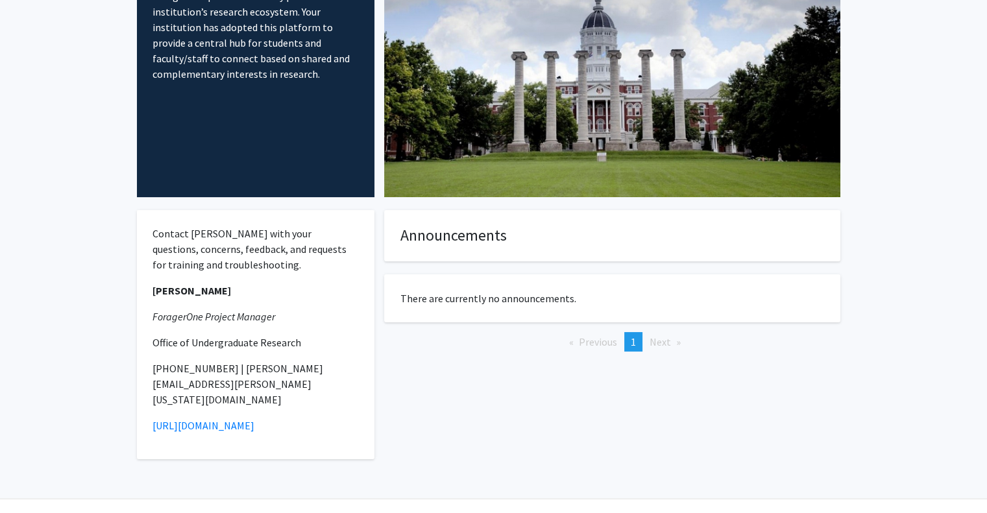
click at [54, 304] on fg-internal-home-page "Welcome to ForagerOne ForagerOne provides an entry point into our institution’s…" at bounding box center [493, 210] width 987 height 592
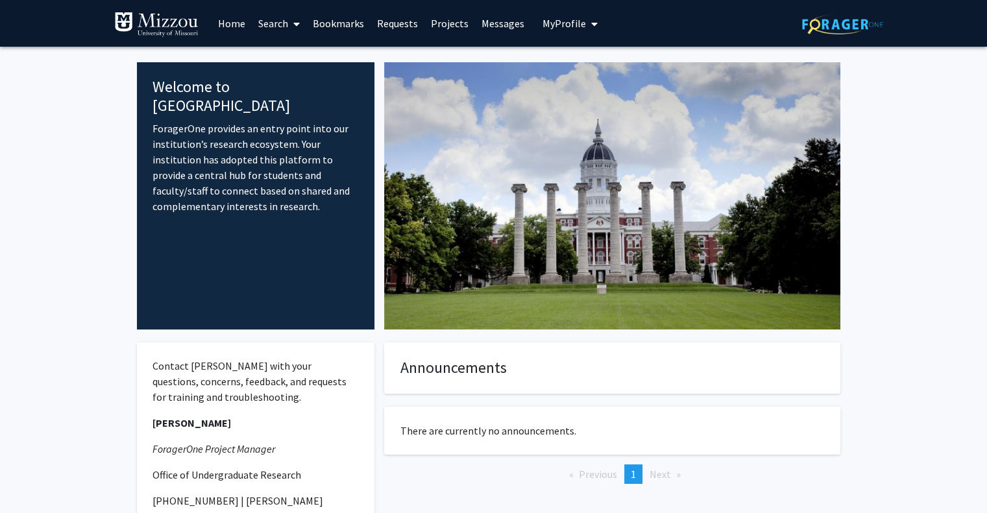
click at [442, 23] on link "Projects" at bounding box center [449, 23] width 51 height 45
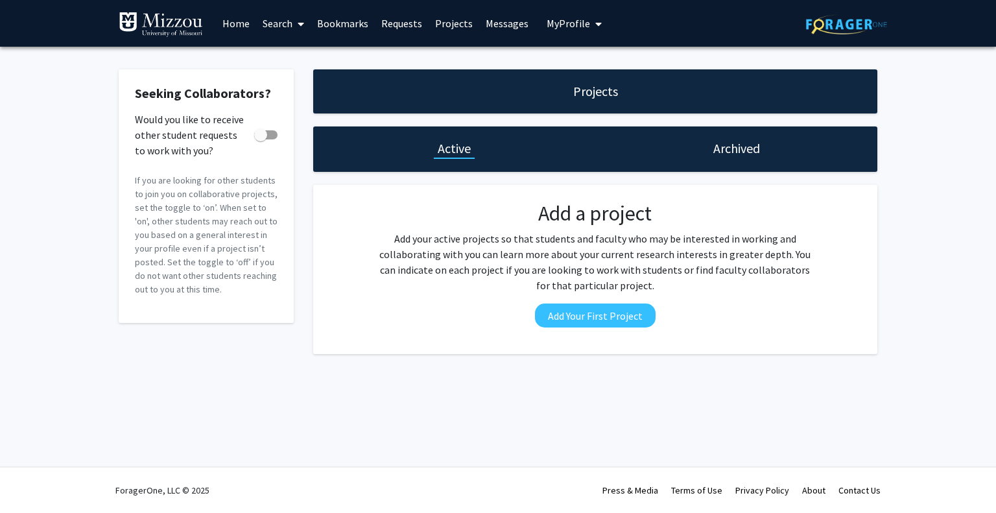
click at [390, 26] on link "Requests" at bounding box center [402, 23] width 54 height 45
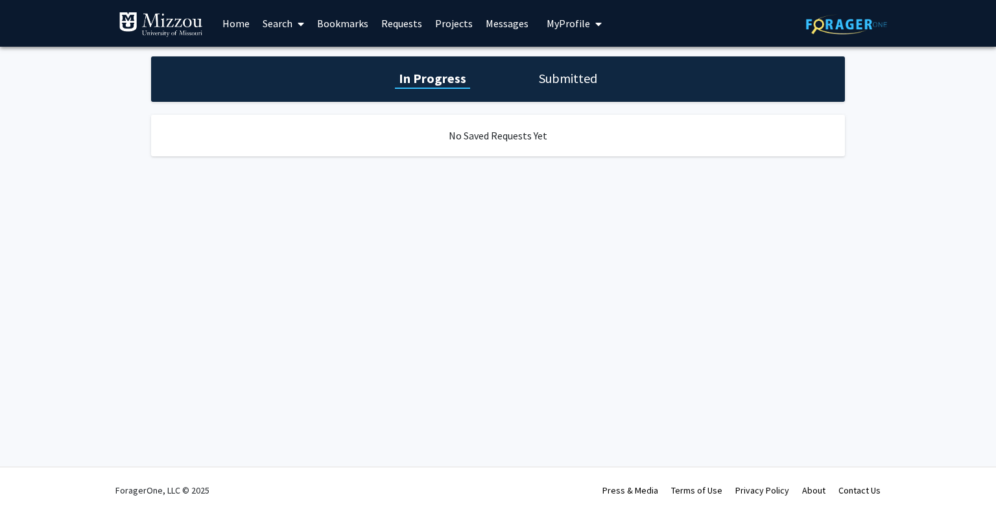
click at [343, 13] on link "Bookmarks" at bounding box center [343, 23] width 64 height 45
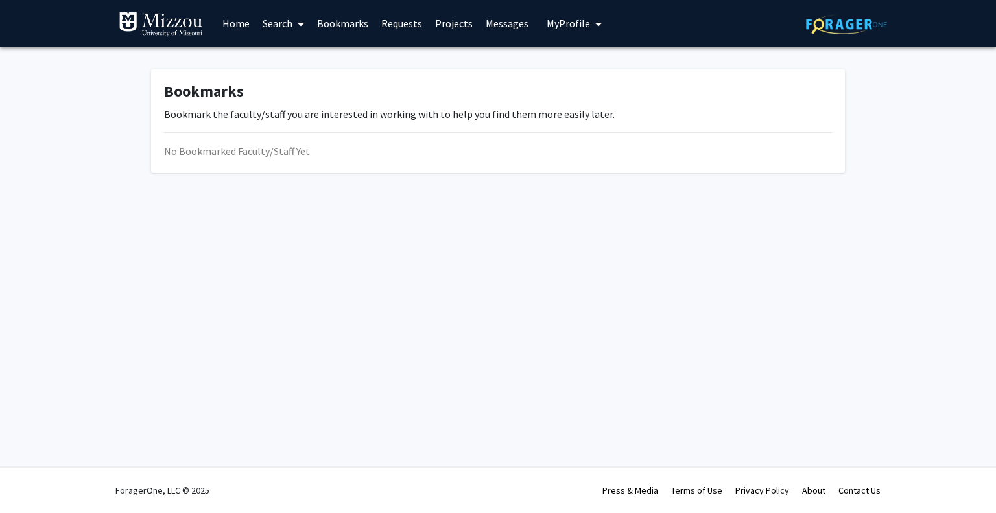
click at [293, 20] on span at bounding box center [299, 23] width 12 height 45
click at [309, 55] on span "Faculty/Staff" at bounding box center [303, 60] width 95 height 26
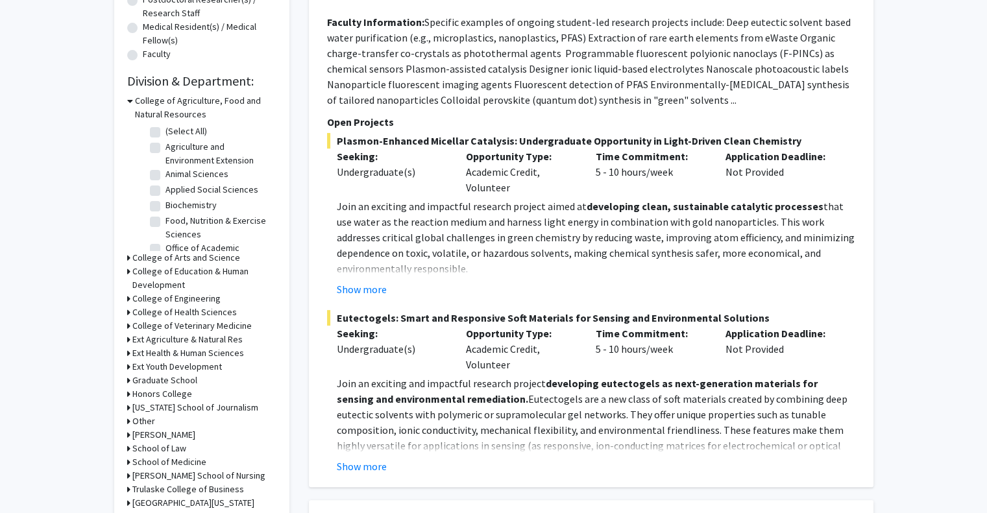
scroll to position [327, 0]
